Goal: Feedback & Contribution: Leave review/rating

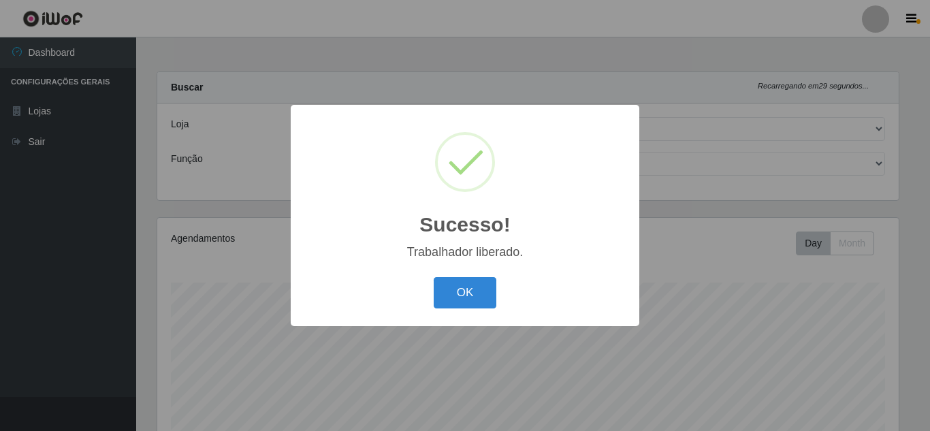
select select "225"
click at [464, 303] on button "OK" at bounding box center [465, 293] width 63 height 32
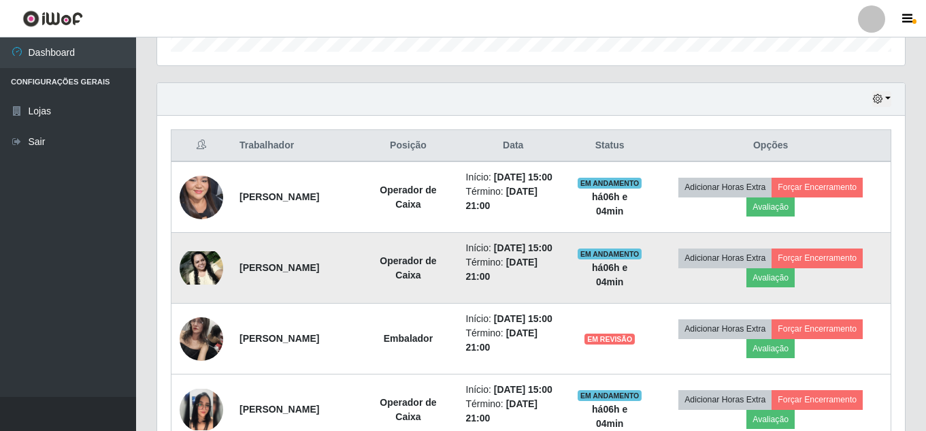
scroll to position [503, 0]
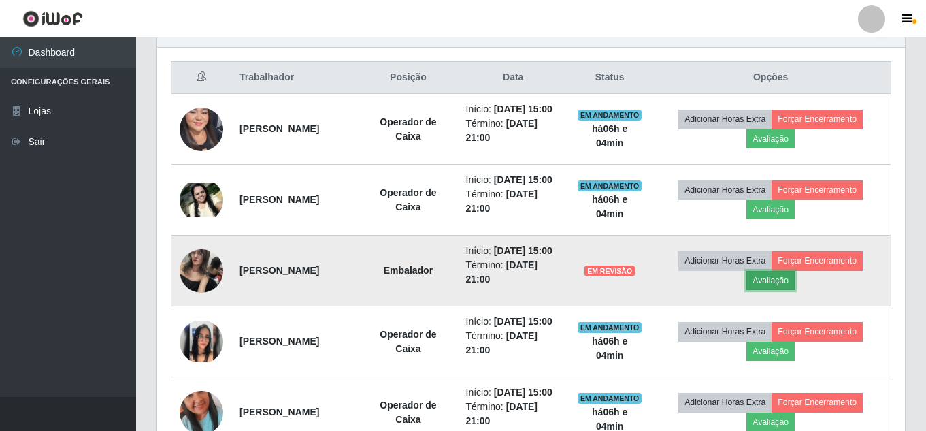
click at [790, 290] on button "Avaliação" at bounding box center [771, 280] width 48 height 19
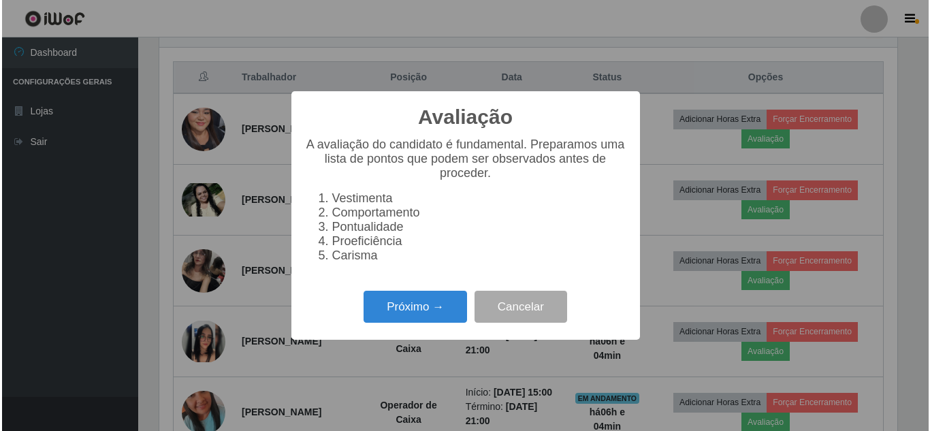
scroll to position [282, 741]
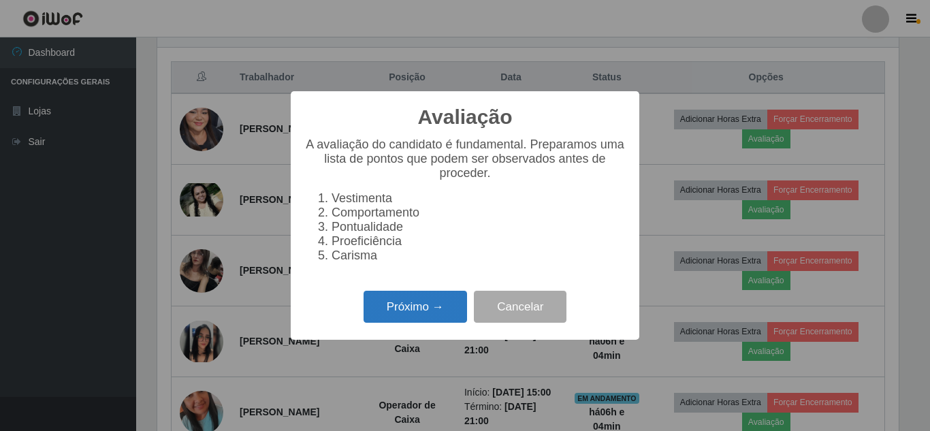
click at [406, 319] on button "Próximo →" at bounding box center [414, 307] width 103 height 32
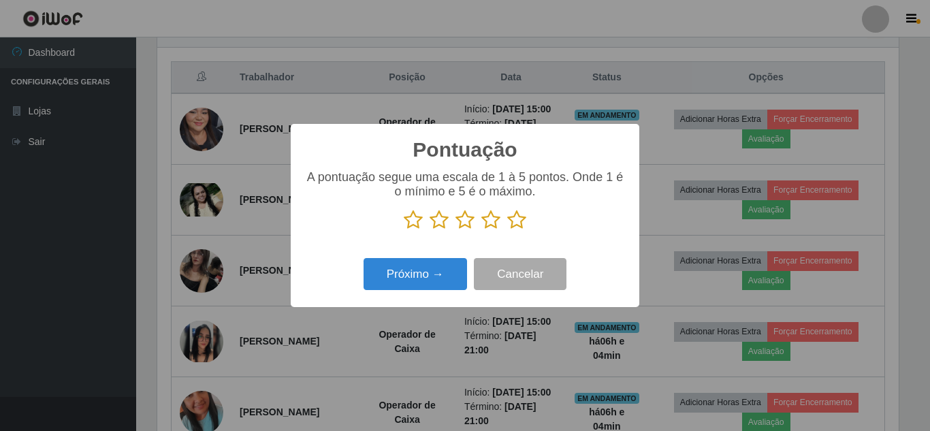
scroll to position [680388, 679929]
click at [523, 220] on icon at bounding box center [516, 220] width 19 height 20
click at [507, 230] on input "radio" at bounding box center [507, 230] width 0 height 0
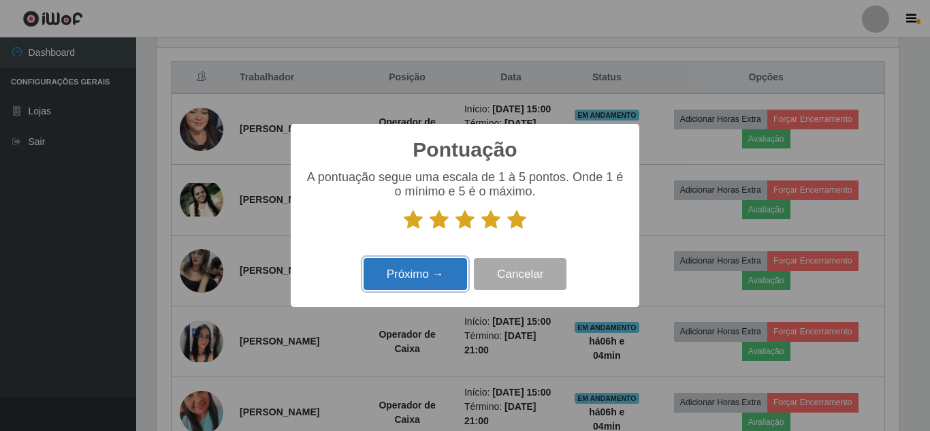
click at [416, 279] on button "Próximo →" at bounding box center [414, 274] width 103 height 32
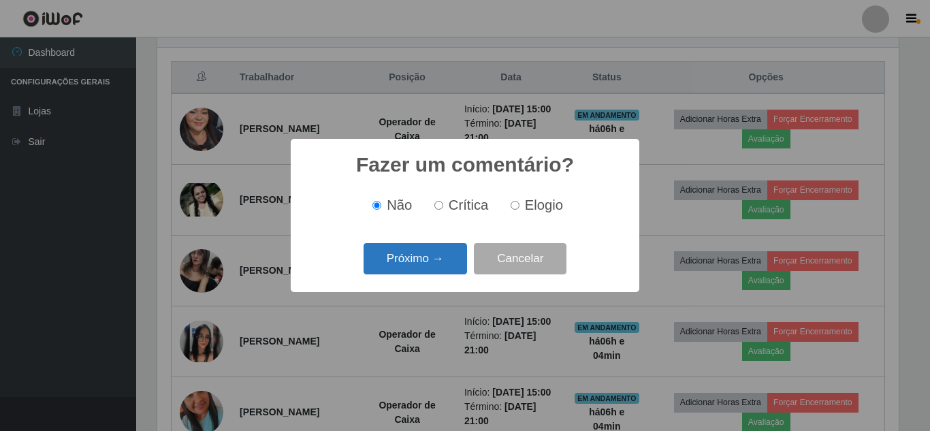
click at [395, 250] on button "Próximo →" at bounding box center [414, 259] width 103 height 32
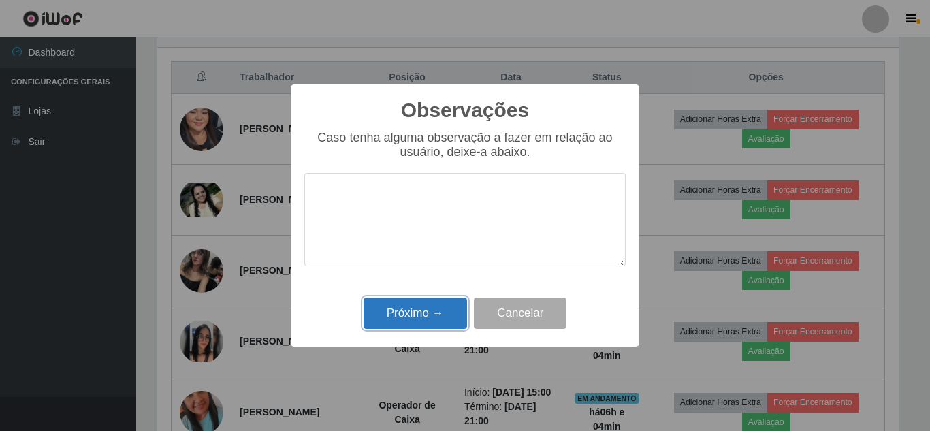
click at [413, 325] on button "Próximo →" at bounding box center [414, 313] width 103 height 32
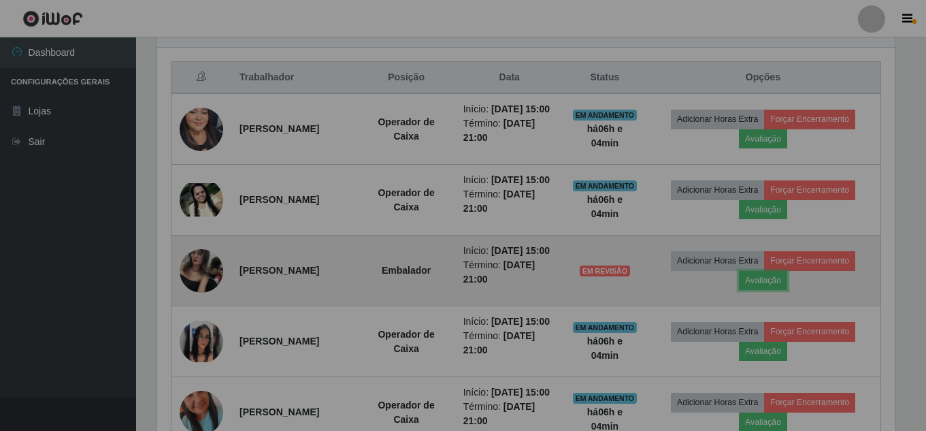
scroll to position [282, 748]
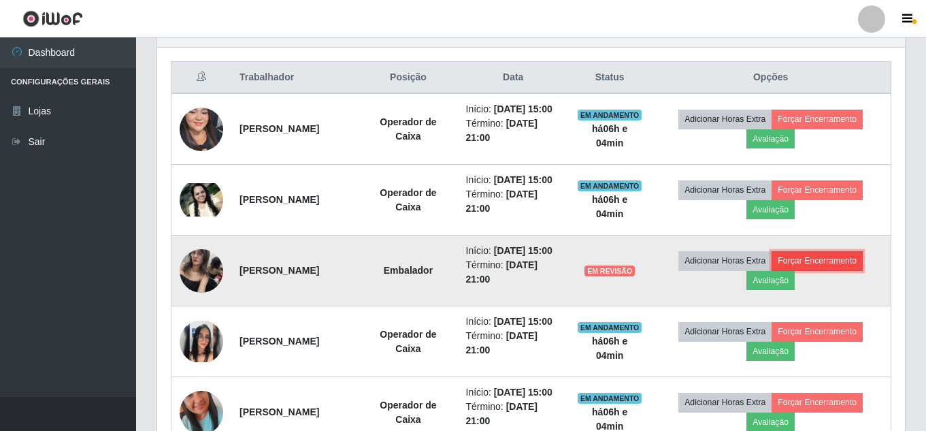
click at [860, 270] on button "Forçar Encerramento" at bounding box center [817, 260] width 91 height 19
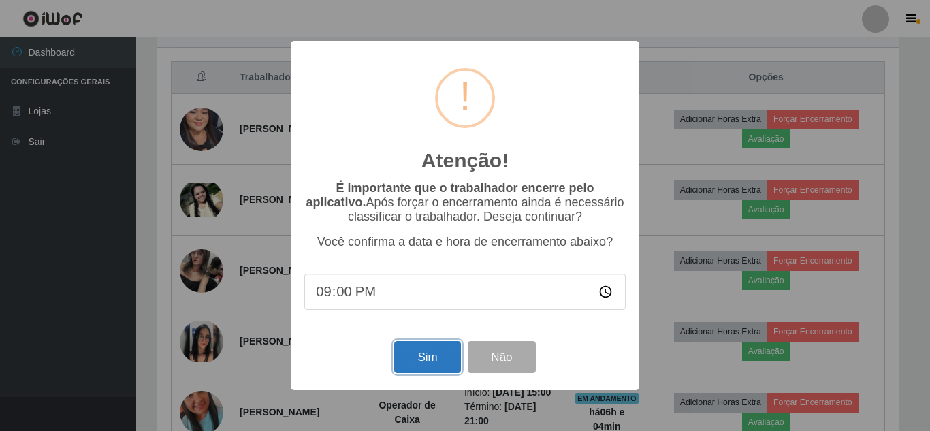
click at [443, 361] on button "Sim" at bounding box center [427, 357] width 66 height 32
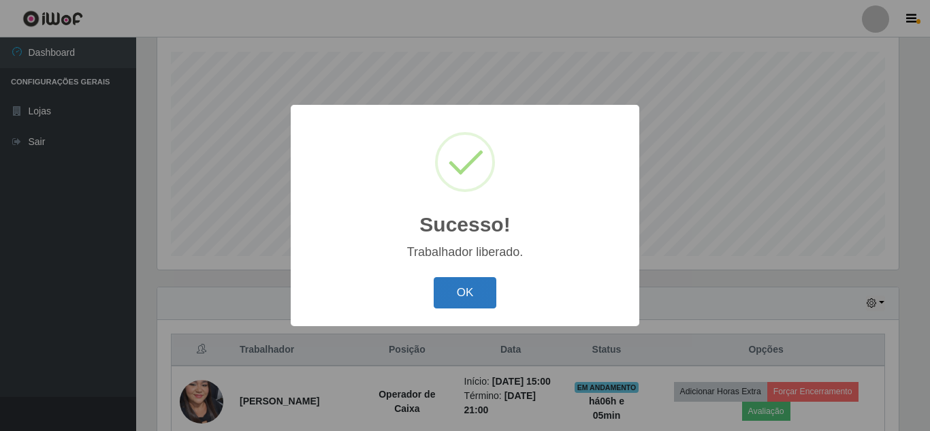
click at [450, 307] on button "OK" at bounding box center [465, 293] width 63 height 32
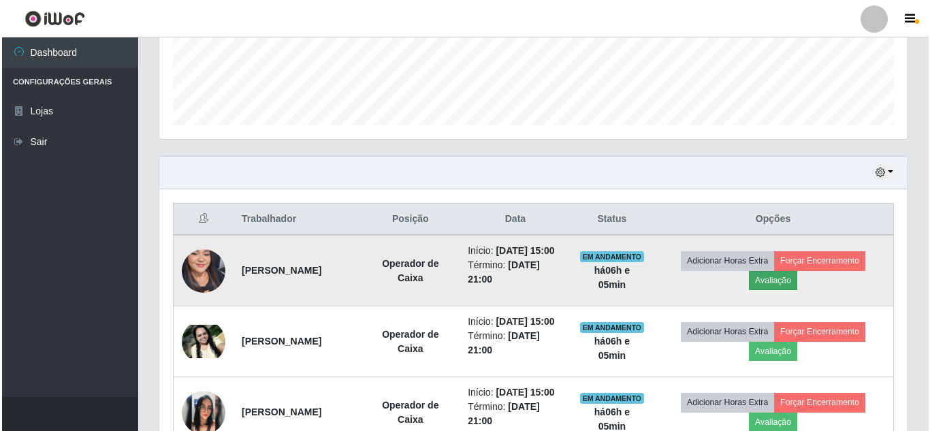
scroll to position [367, 0]
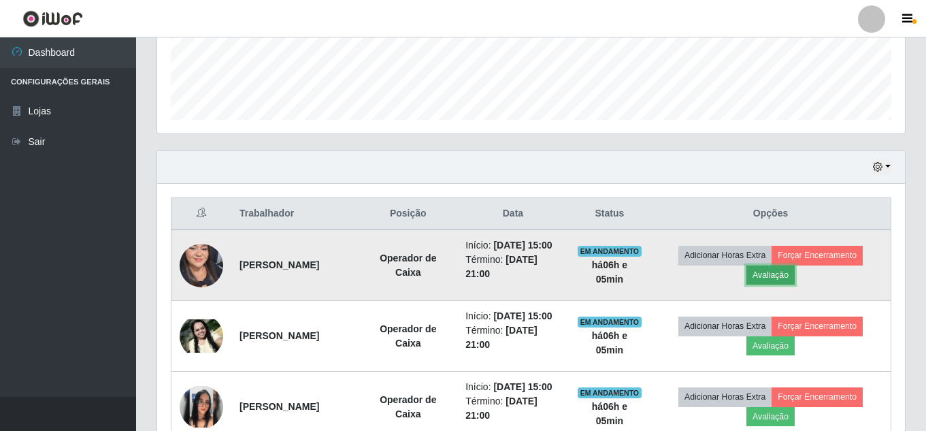
click at [788, 283] on button "Avaliação" at bounding box center [771, 274] width 48 height 19
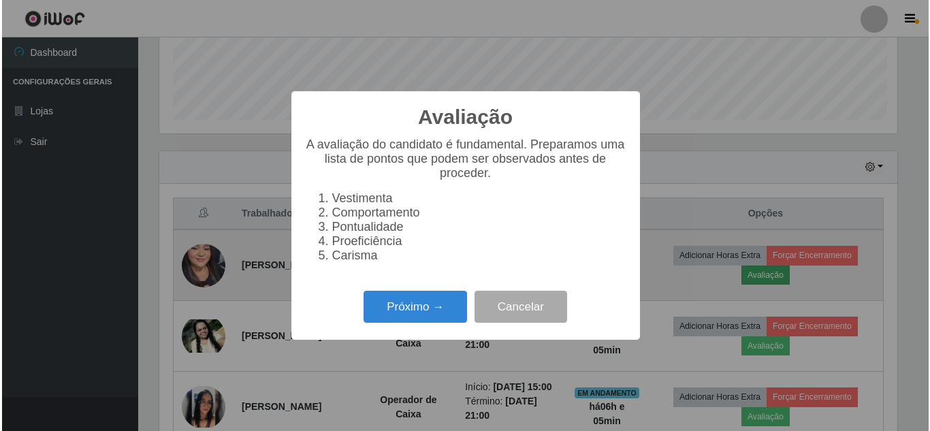
scroll to position [282, 741]
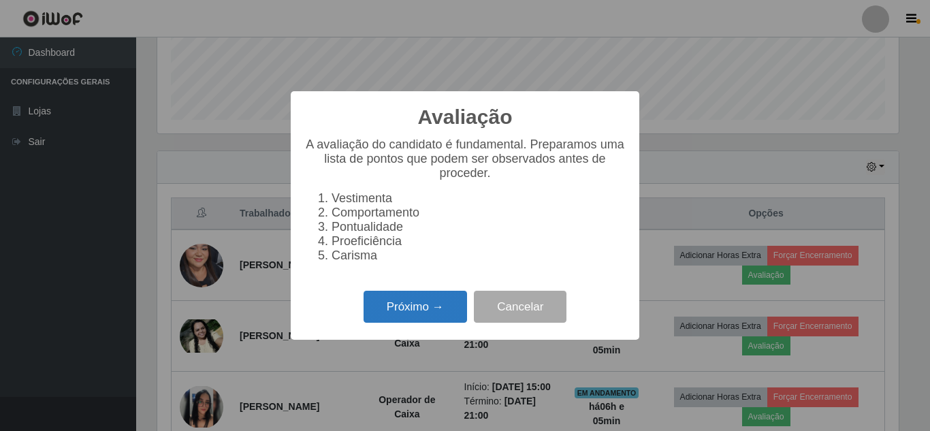
click at [406, 323] on button "Próximo →" at bounding box center [414, 307] width 103 height 32
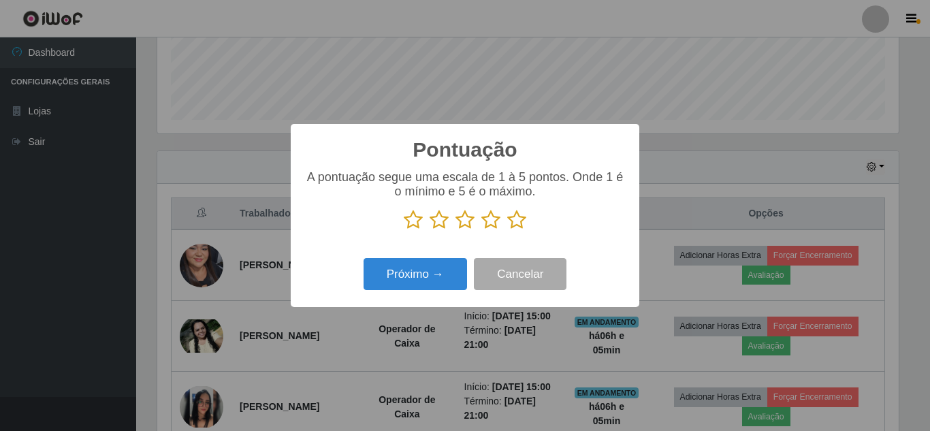
scroll to position [680388, 679929]
drag, startPoint x: 519, startPoint y: 223, endPoint x: 493, endPoint y: 236, distance: 28.6
click at [515, 223] on icon at bounding box center [516, 220] width 19 height 20
click at [507, 230] on input "radio" at bounding box center [507, 230] width 0 height 0
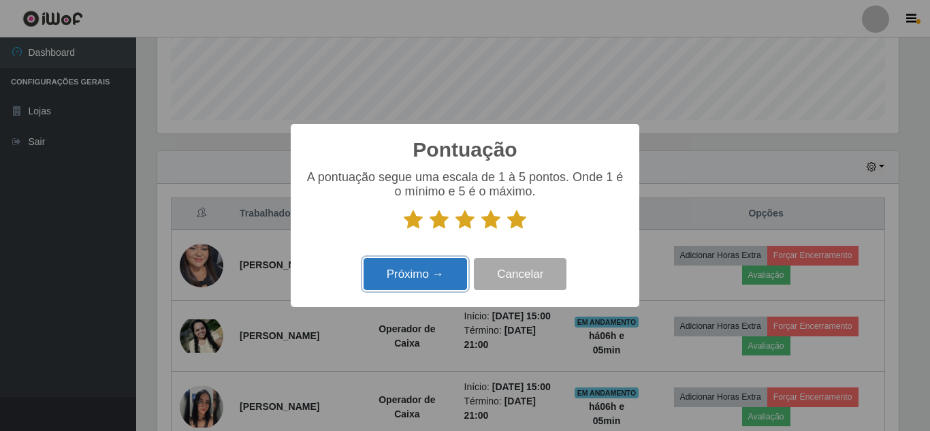
click at [427, 283] on button "Próximo →" at bounding box center [414, 274] width 103 height 32
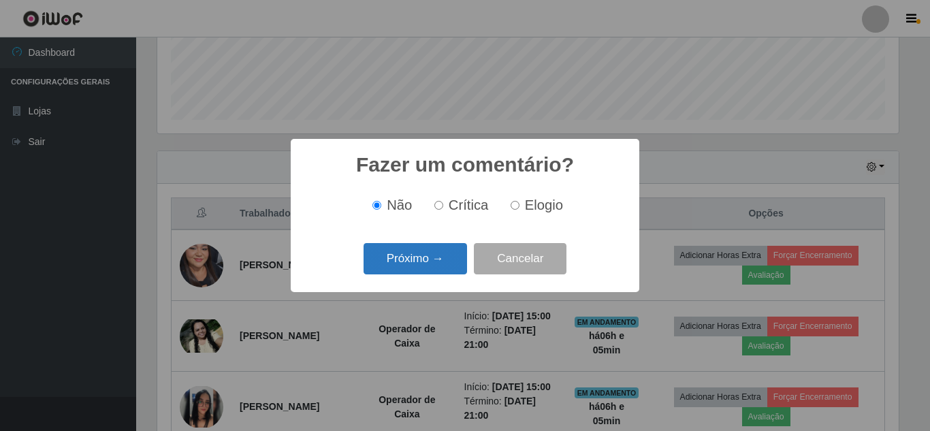
click at [419, 255] on button "Próximo →" at bounding box center [414, 259] width 103 height 32
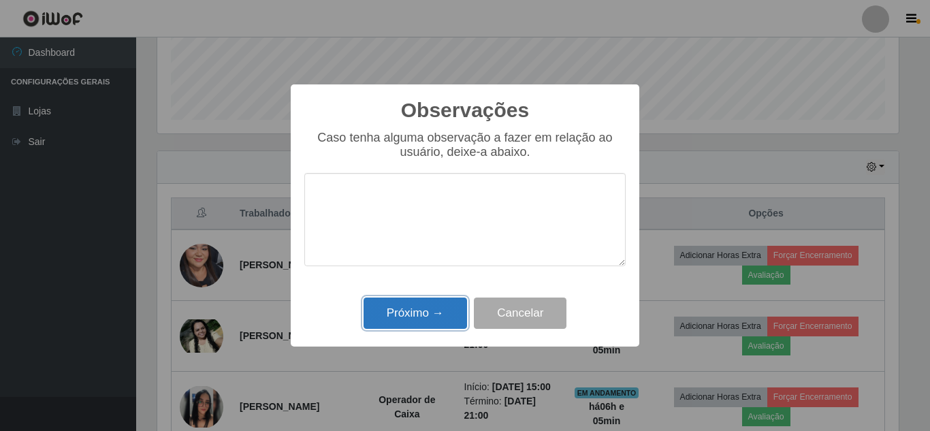
click at [417, 314] on button "Próximo →" at bounding box center [414, 313] width 103 height 32
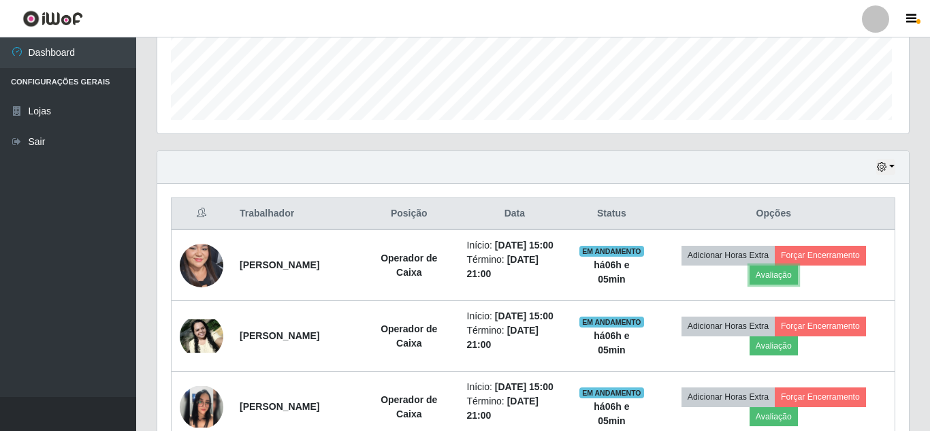
scroll to position [282, 748]
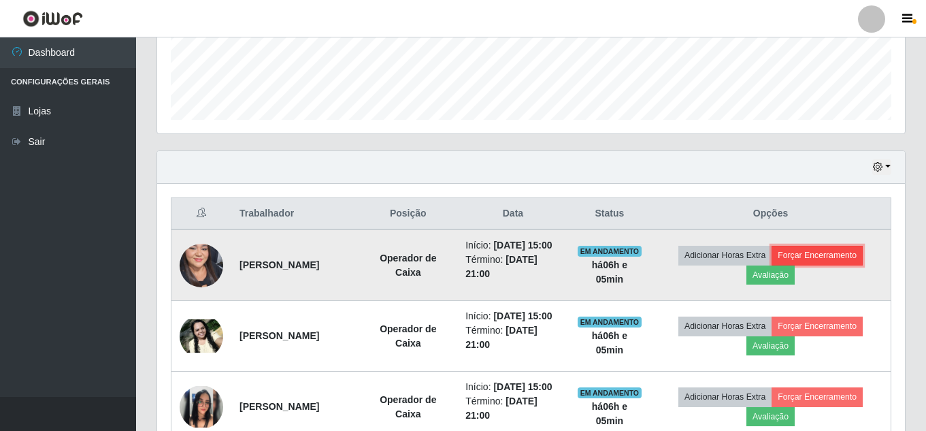
click at [839, 263] on button "Forçar Encerramento" at bounding box center [817, 255] width 91 height 19
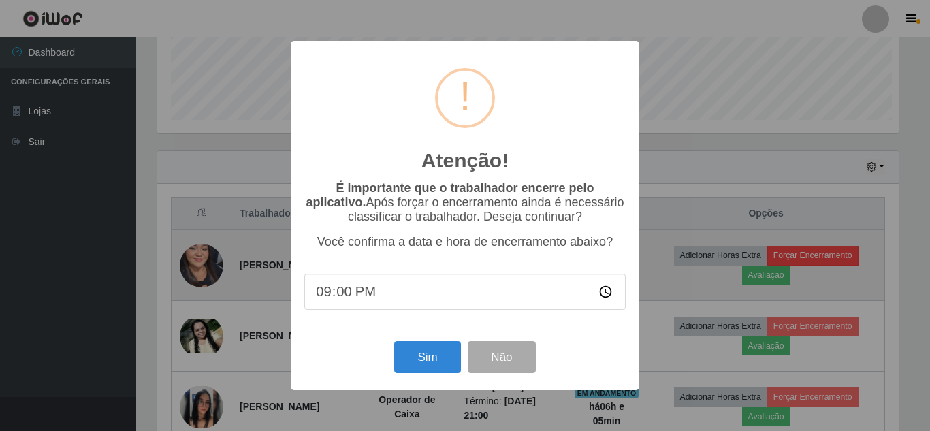
scroll to position [0, 0]
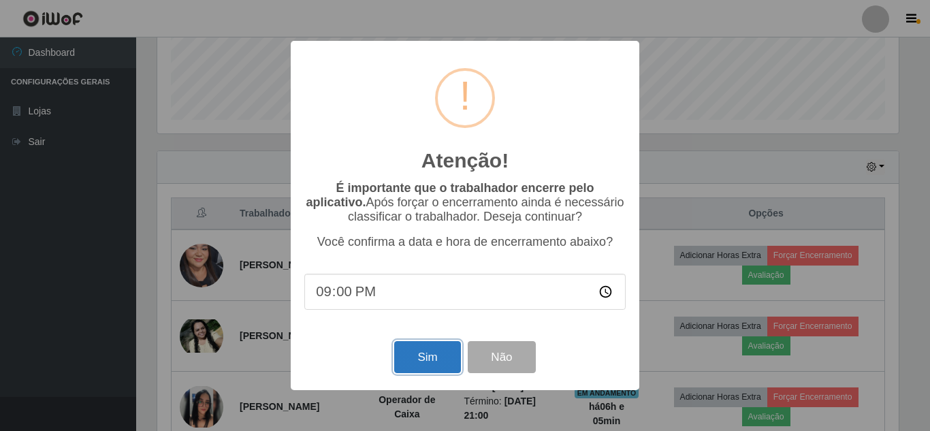
click at [417, 356] on button "Sim" at bounding box center [427, 357] width 66 height 32
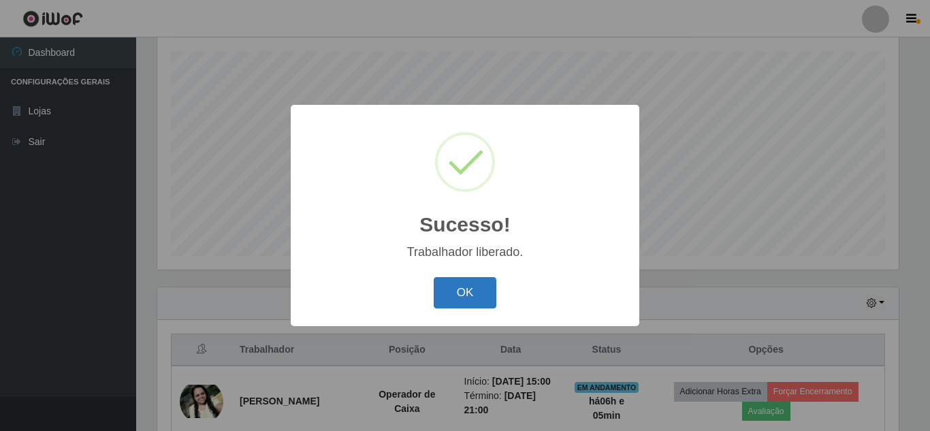
click at [470, 297] on button "OK" at bounding box center [465, 293] width 63 height 32
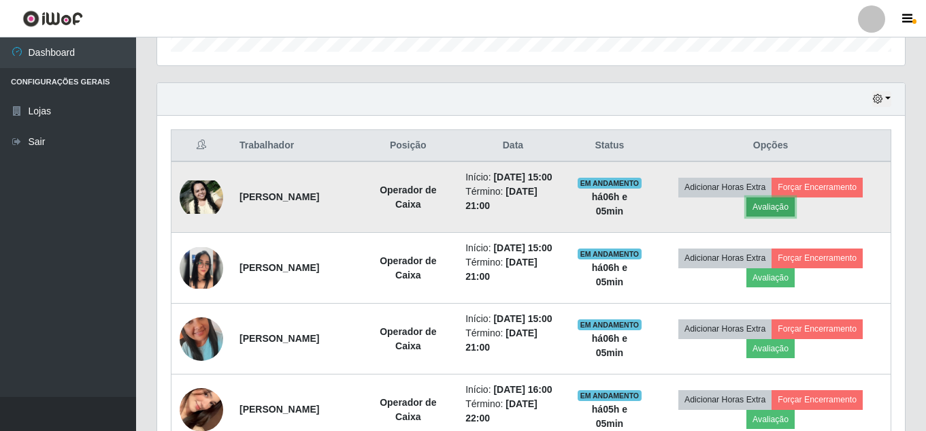
click at [786, 216] on button "Avaliação" at bounding box center [771, 206] width 48 height 19
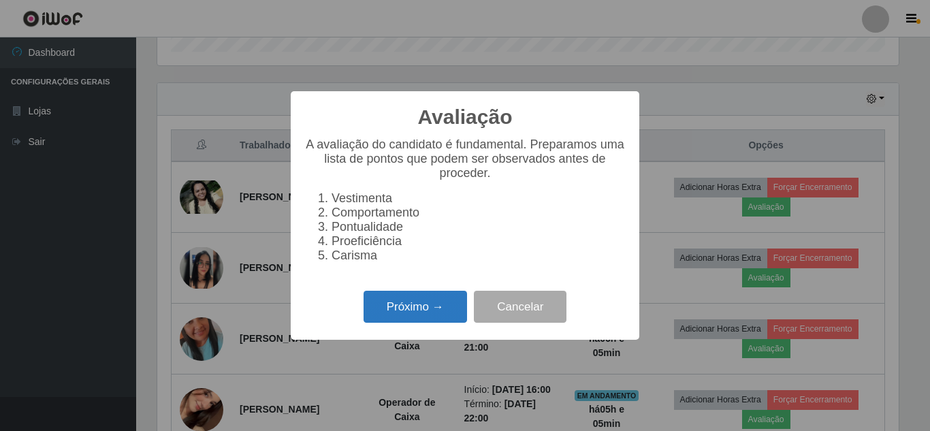
click at [432, 319] on button "Próximo →" at bounding box center [414, 307] width 103 height 32
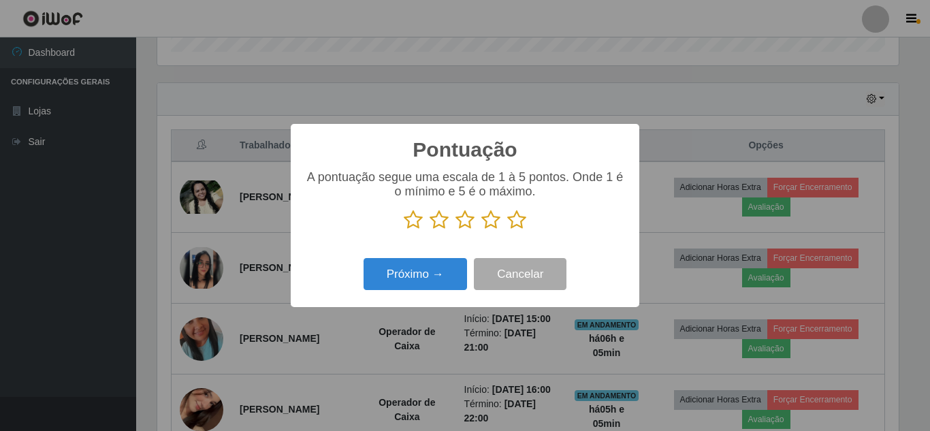
click at [514, 221] on icon at bounding box center [516, 220] width 19 height 20
click at [507, 230] on input "radio" at bounding box center [507, 230] width 0 height 0
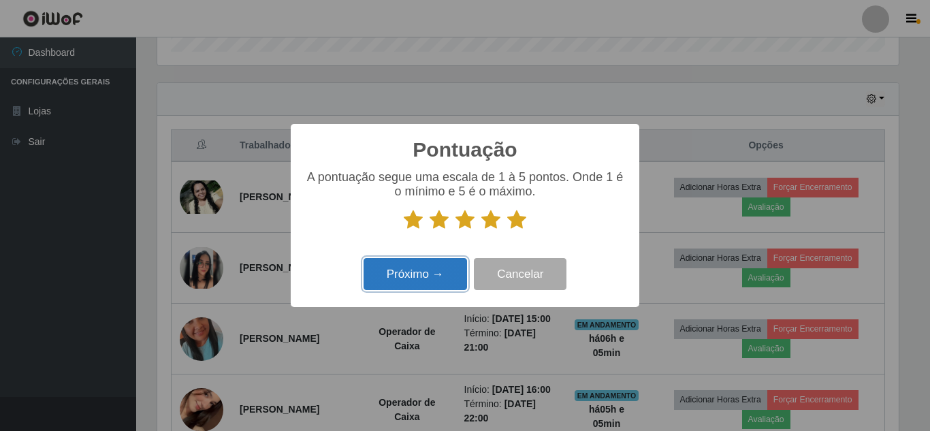
click at [407, 272] on button "Próximo →" at bounding box center [414, 274] width 103 height 32
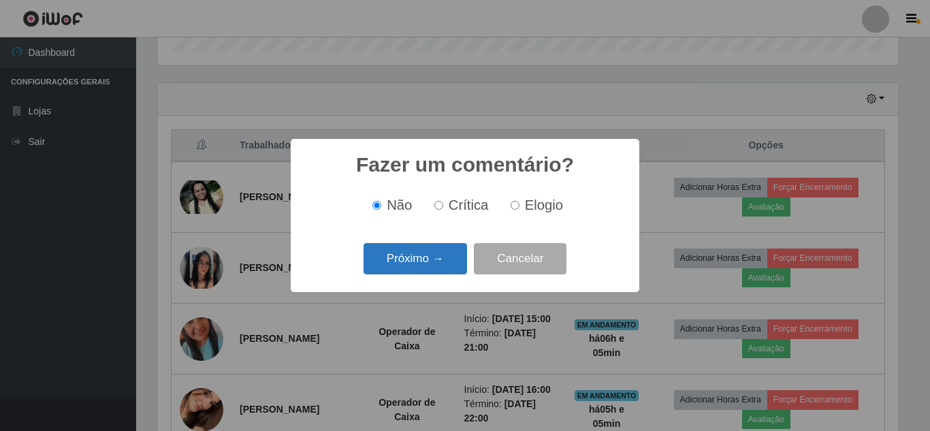
drag, startPoint x: 415, startPoint y: 248, endPoint x: 412, endPoint y: 263, distance: 15.9
click at [412, 263] on button "Próximo →" at bounding box center [414, 259] width 103 height 32
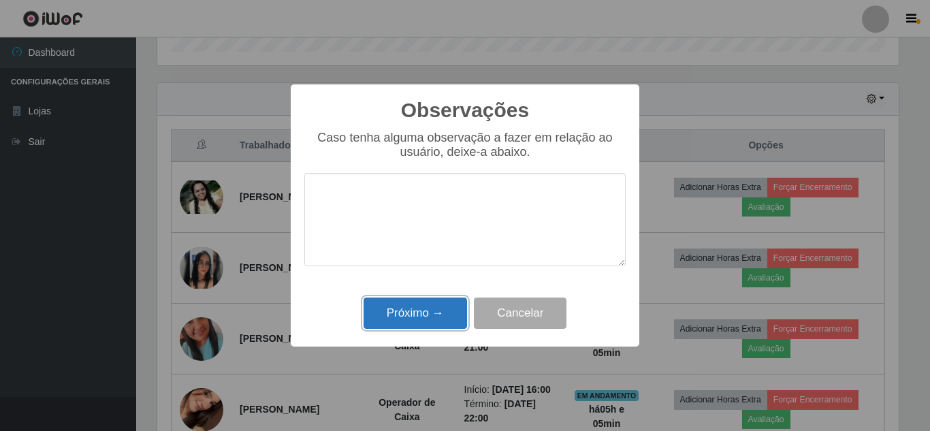
click at [418, 315] on button "Próximo →" at bounding box center [414, 313] width 103 height 32
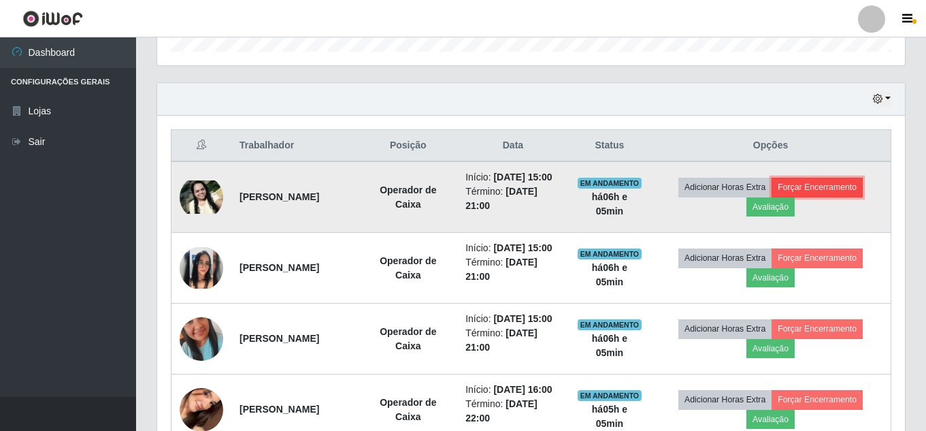
click at [837, 197] on button "Forçar Encerramento" at bounding box center [817, 187] width 91 height 19
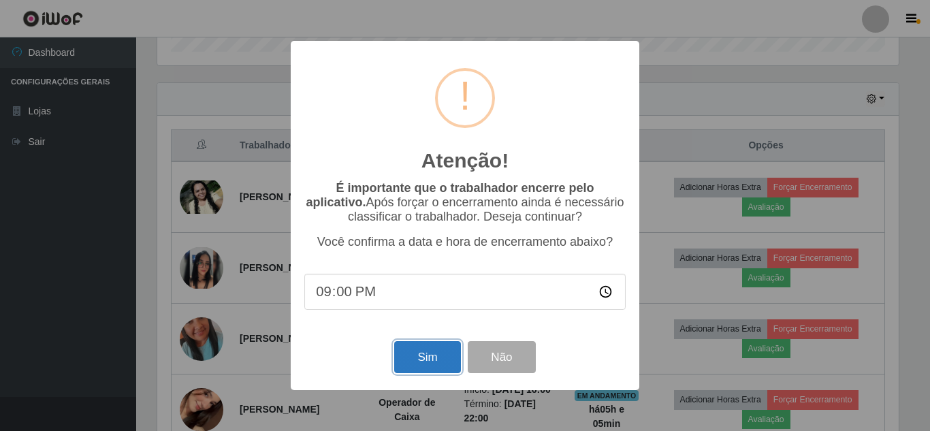
click at [415, 359] on button "Sim" at bounding box center [427, 357] width 66 height 32
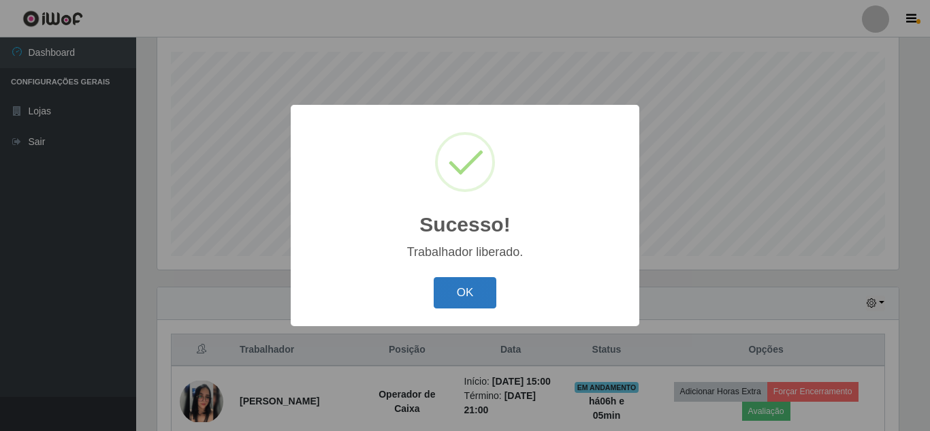
click at [452, 298] on button "OK" at bounding box center [465, 293] width 63 height 32
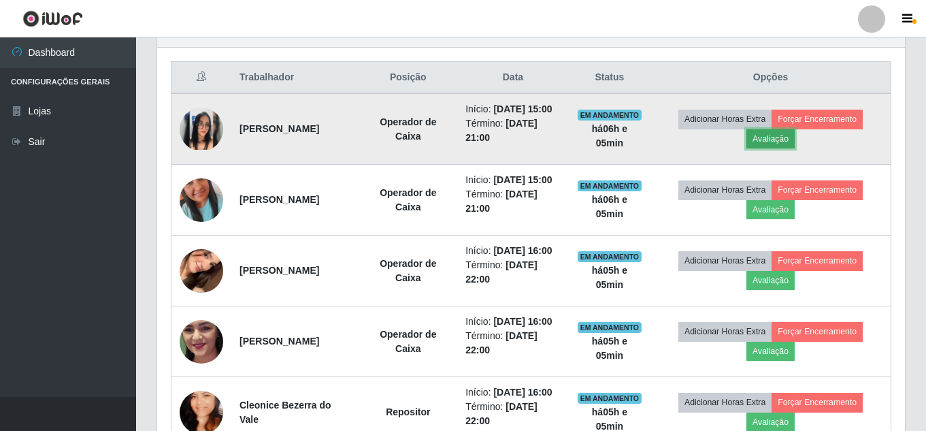
click at [785, 148] on button "Avaliação" at bounding box center [771, 138] width 48 height 19
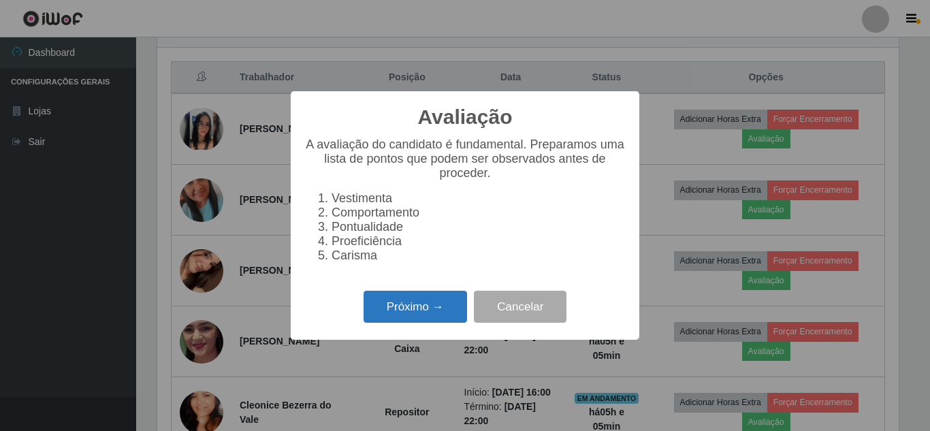
click at [432, 313] on button "Próximo →" at bounding box center [414, 307] width 103 height 32
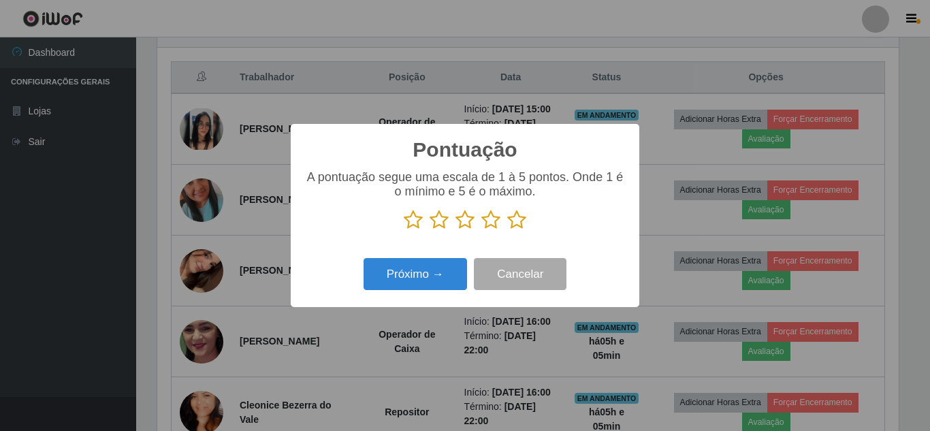
click at [516, 217] on icon at bounding box center [516, 220] width 19 height 20
click at [507, 230] on input "radio" at bounding box center [507, 230] width 0 height 0
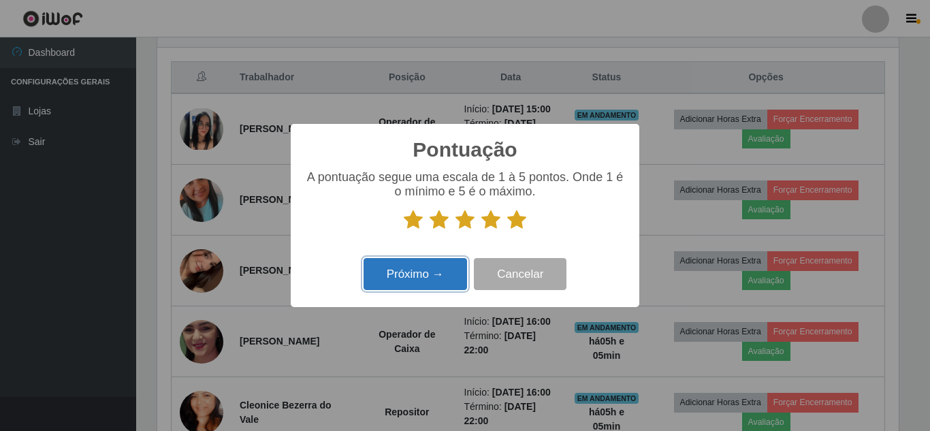
click at [417, 282] on button "Próximo →" at bounding box center [414, 274] width 103 height 32
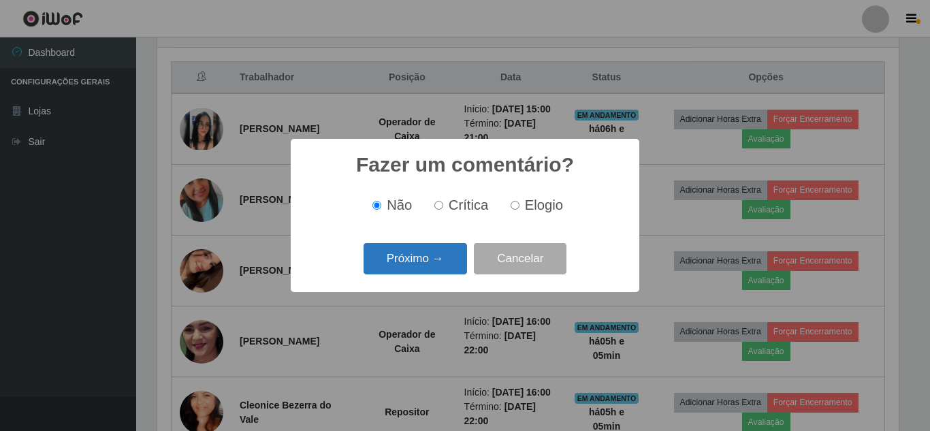
click at [451, 258] on button "Próximo →" at bounding box center [414, 259] width 103 height 32
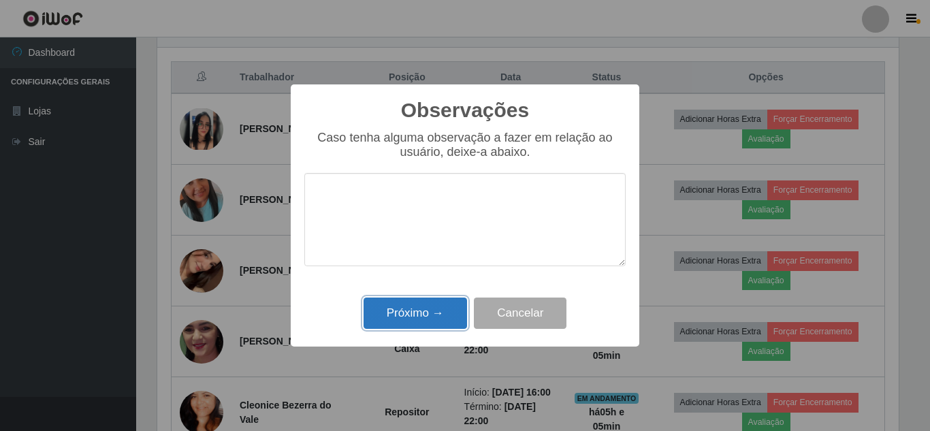
click at [426, 309] on button "Próximo →" at bounding box center [414, 313] width 103 height 32
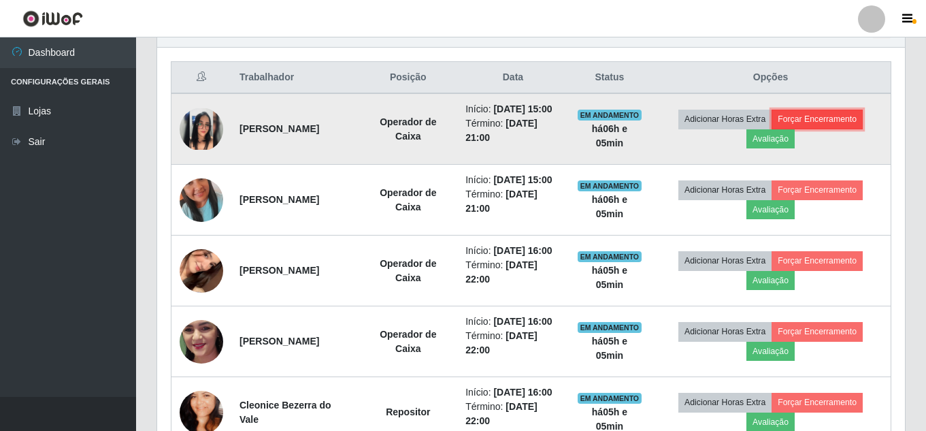
click at [837, 127] on button "Forçar Encerramento" at bounding box center [817, 119] width 91 height 19
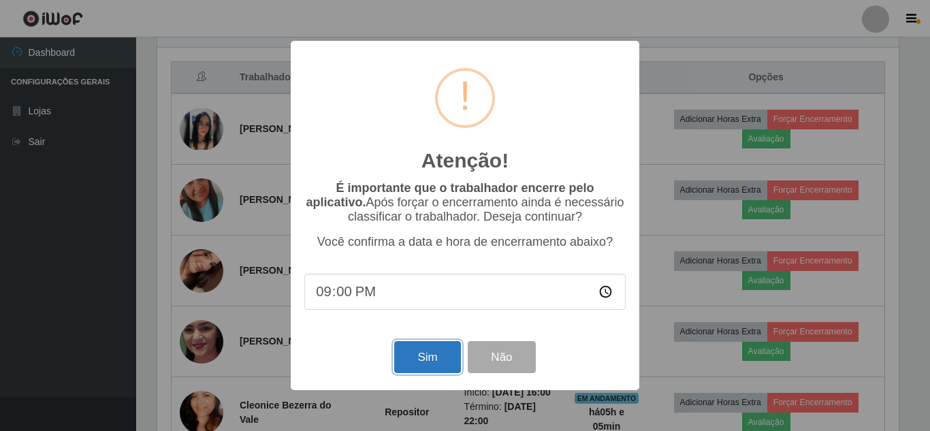
click at [414, 363] on button "Sim" at bounding box center [427, 357] width 66 height 32
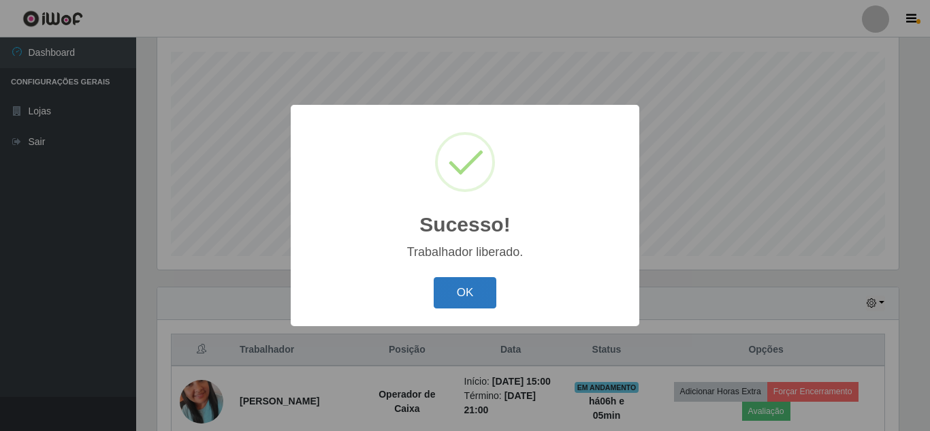
click at [482, 293] on button "OK" at bounding box center [465, 293] width 63 height 32
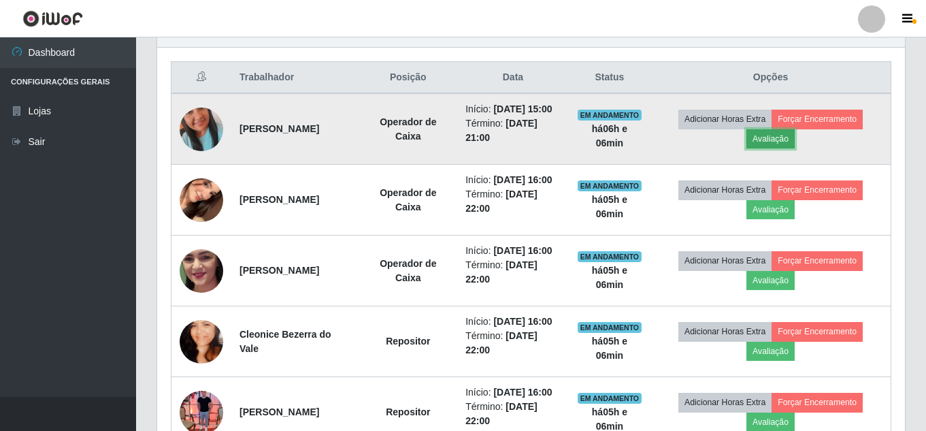
click at [785, 148] on button "Avaliação" at bounding box center [771, 138] width 48 height 19
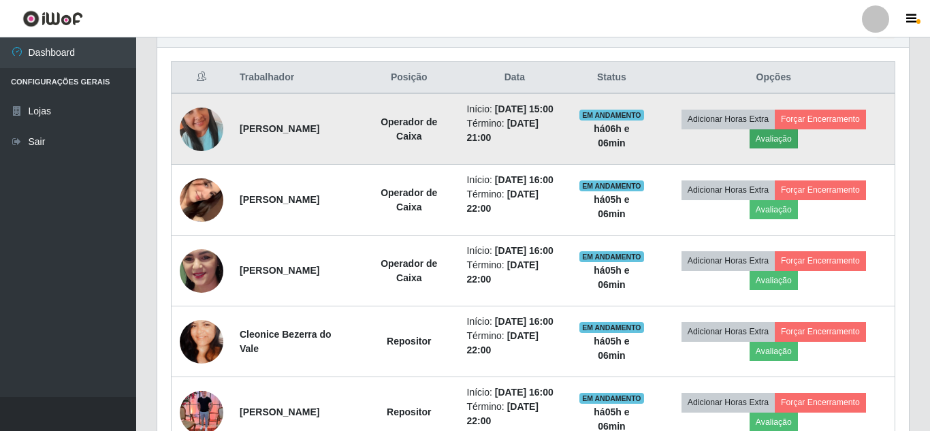
scroll to position [282, 741]
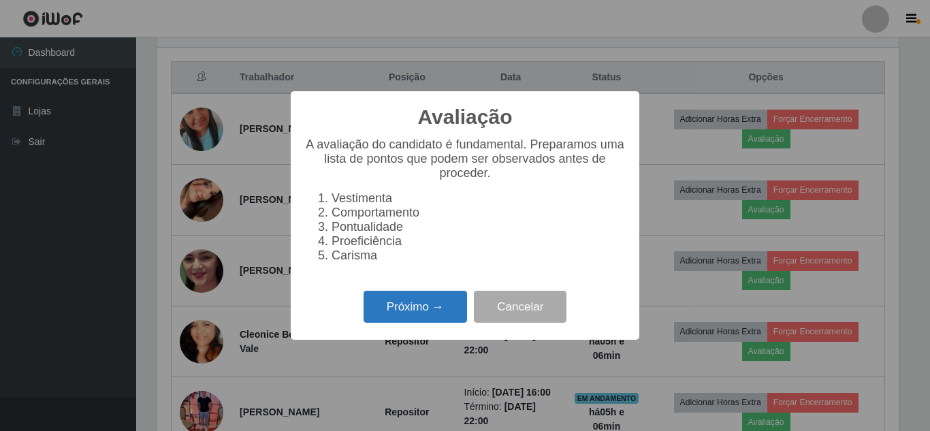
click at [418, 321] on button "Próximo →" at bounding box center [414, 307] width 103 height 32
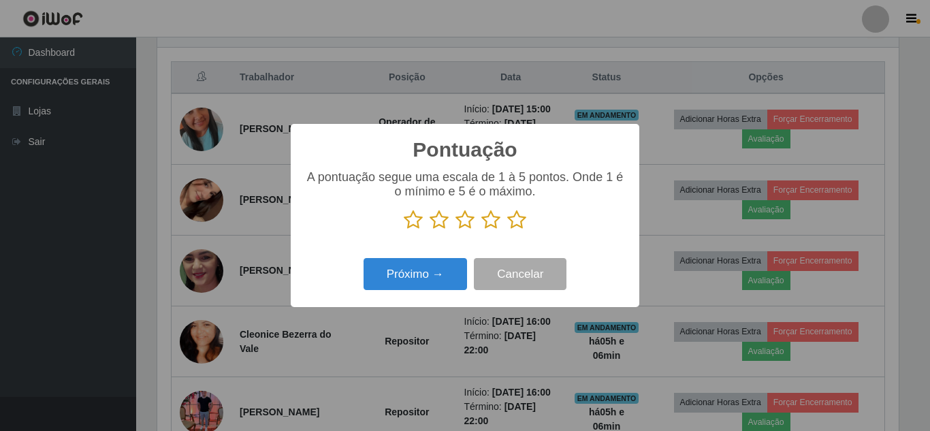
scroll to position [680388, 679929]
click at [517, 221] on icon at bounding box center [516, 220] width 19 height 20
click at [507, 230] on input "radio" at bounding box center [507, 230] width 0 height 0
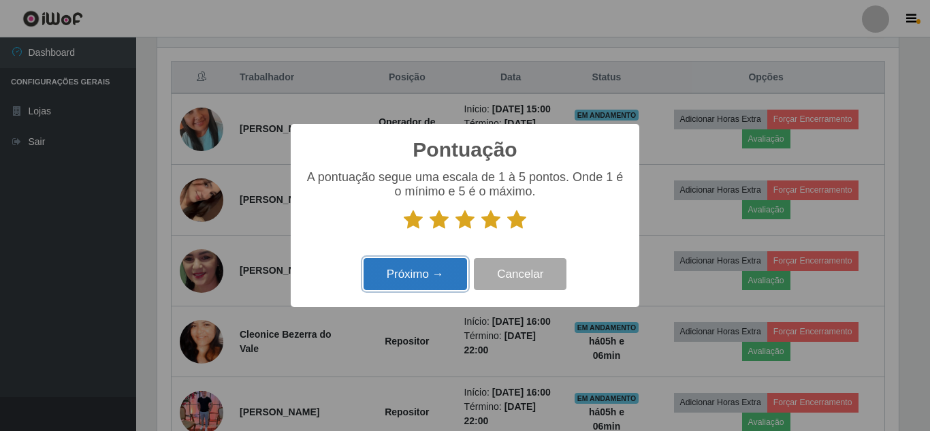
click at [430, 276] on button "Próximo →" at bounding box center [414, 274] width 103 height 32
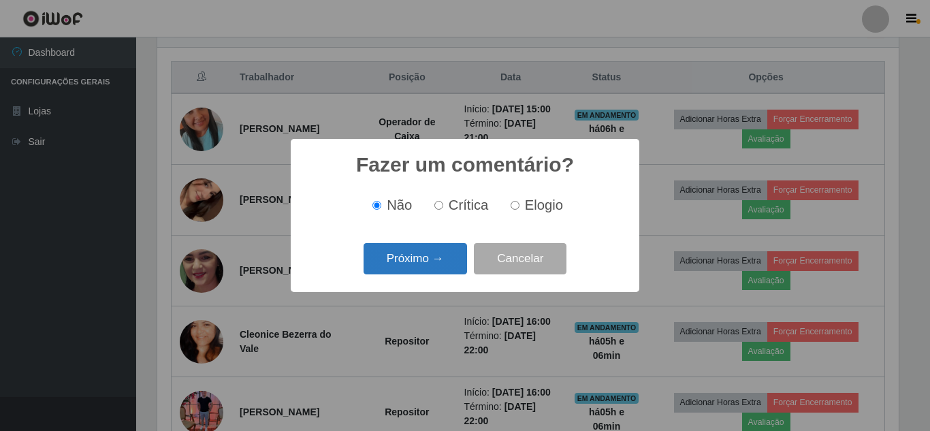
click at [417, 263] on button "Próximo →" at bounding box center [414, 259] width 103 height 32
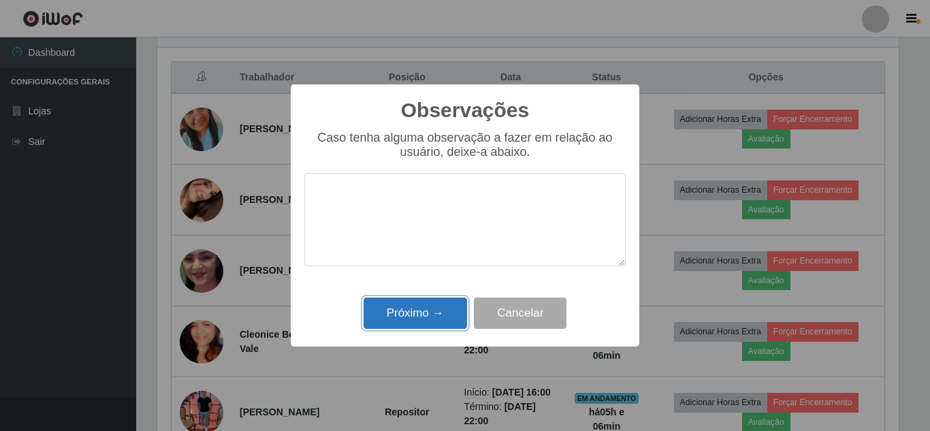
click at [414, 323] on button "Próximo →" at bounding box center [414, 313] width 103 height 32
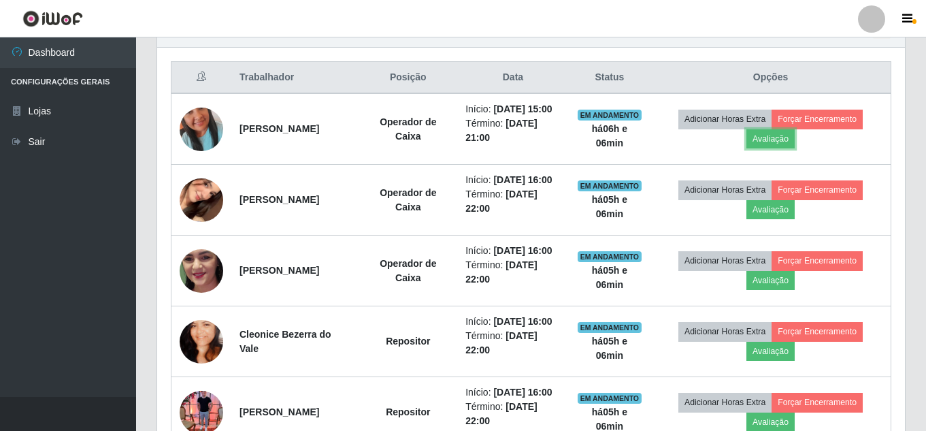
scroll to position [282, 748]
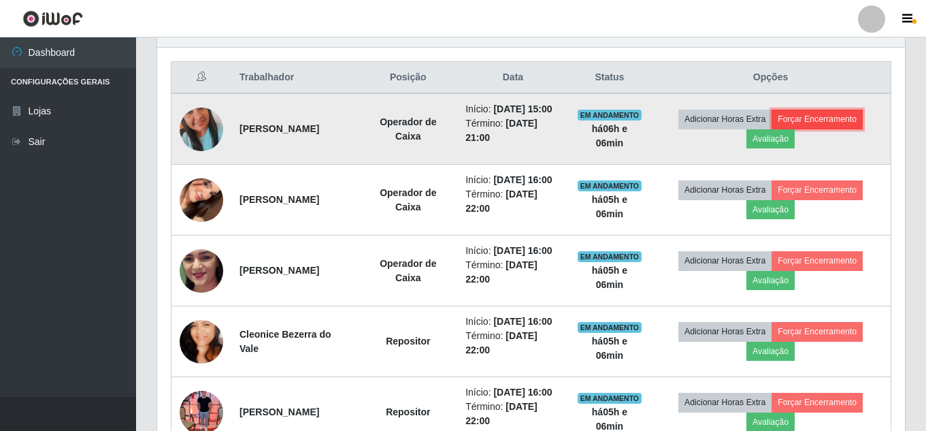
click at [850, 128] on button "Forçar Encerramento" at bounding box center [817, 119] width 91 height 19
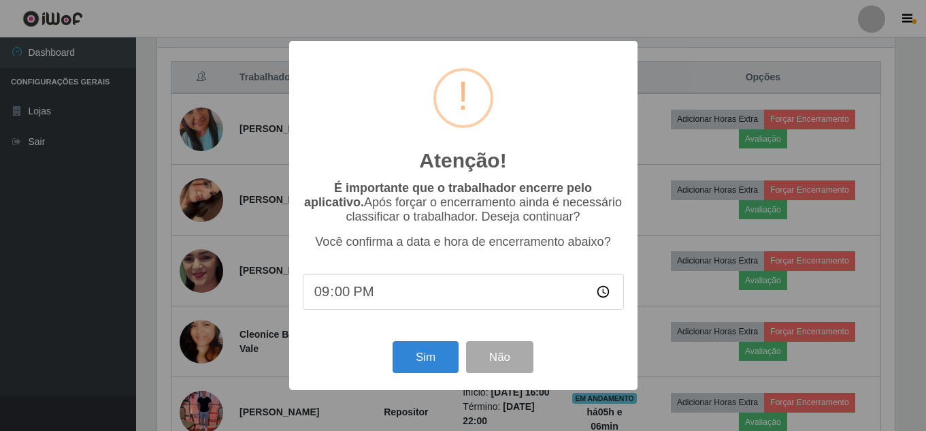
scroll to position [282, 741]
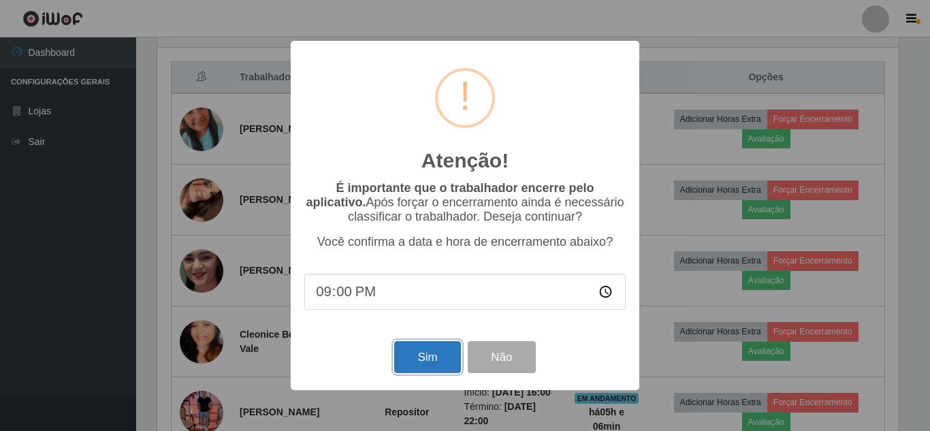
click at [432, 362] on button "Sim" at bounding box center [427, 357] width 66 height 32
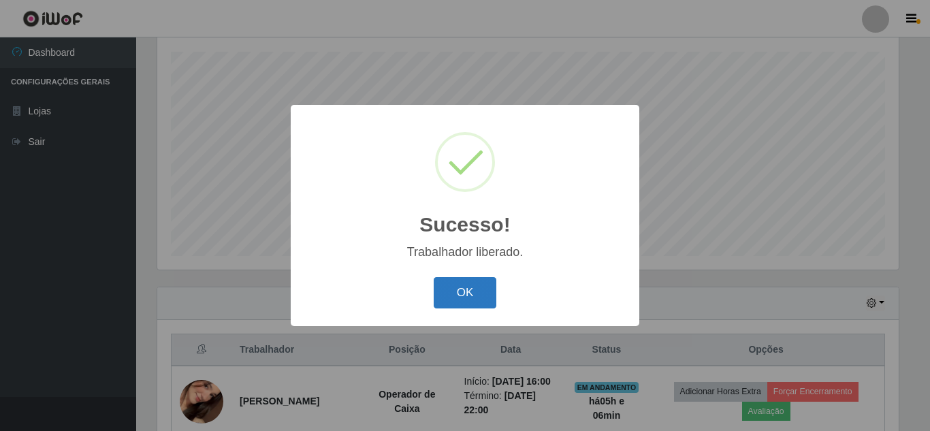
click at [467, 299] on button "OK" at bounding box center [465, 293] width 63 height 32
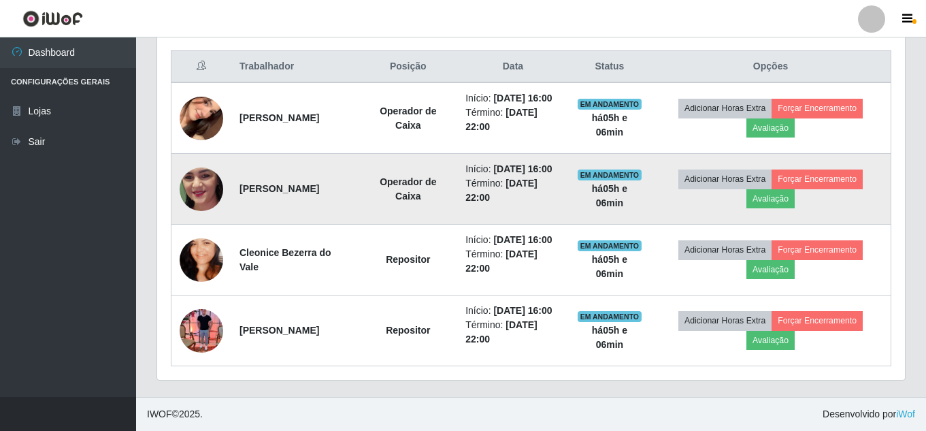
scroll to position [571, 0]
